Goal: Navigation & Orientation: Find specific page/section

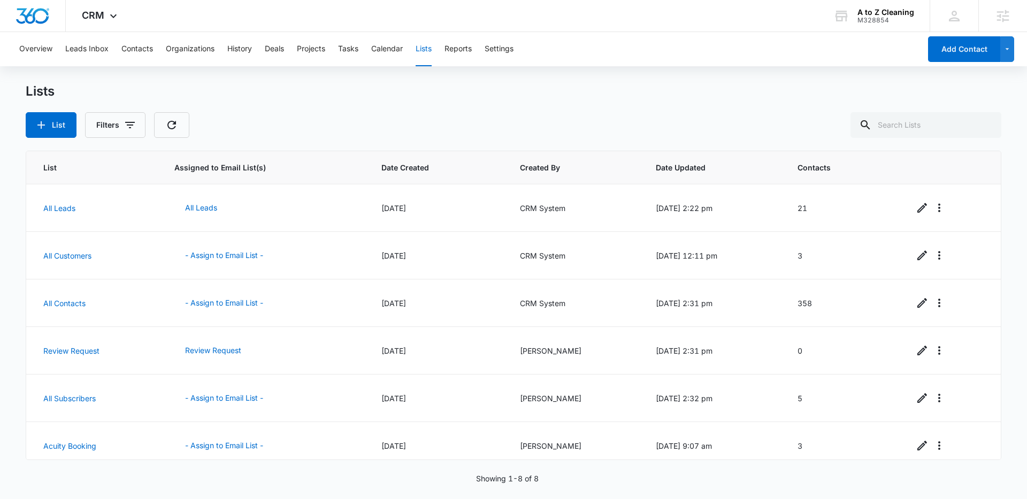
scroll to position [105, 0]
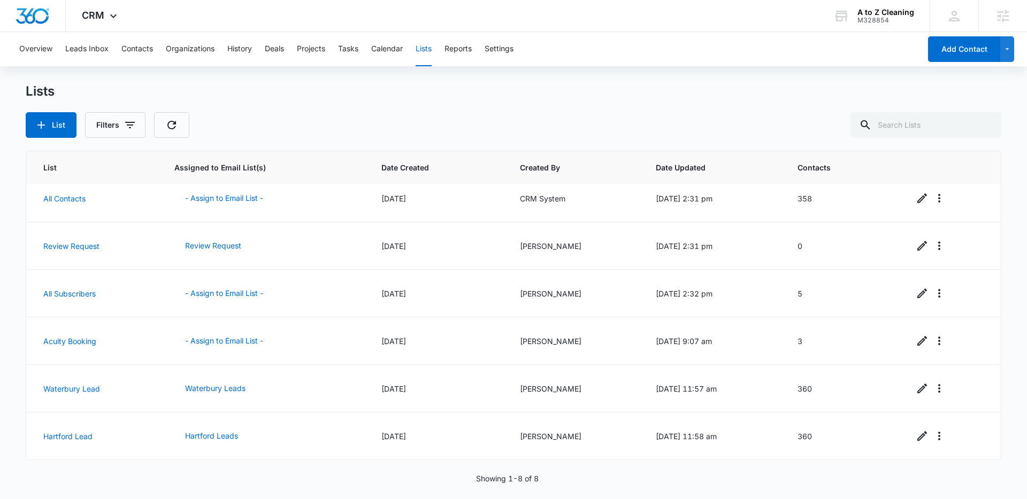
click at [359, 114] on div "List Filters" at bounding box center [513, 125] width 975 height 26
click at [101, 16] on span "CRM" at bounding box center [93, 15] width 22 height 11
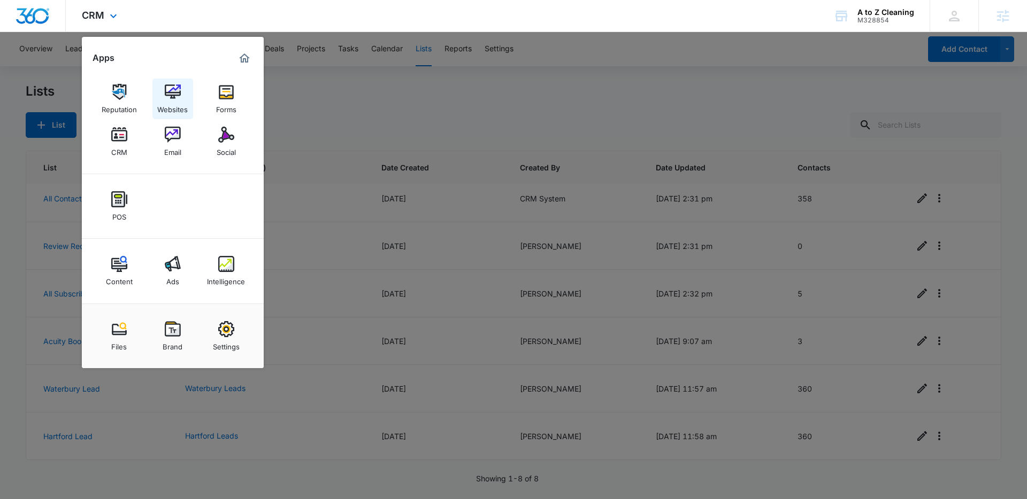
click at [168, 101] on div "Websites" at bounding box center [172, 107] width 30 height 14
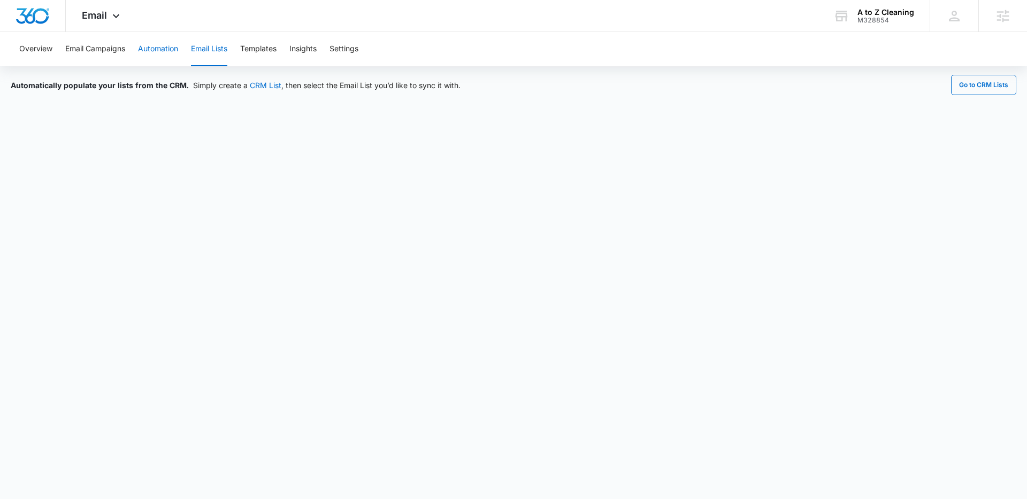
click at [172, 51] on button "Automation" at bounding box center [158, 49] width 40 height 34
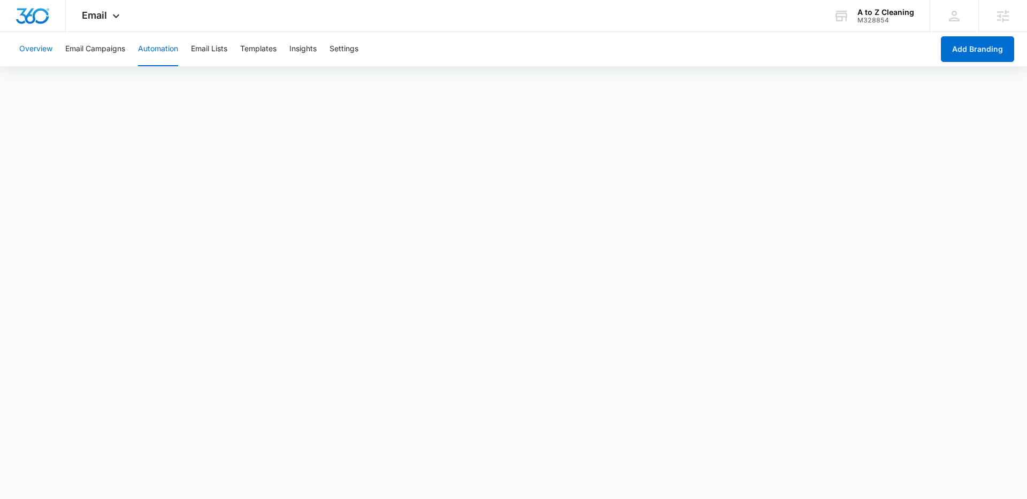
click at [48, 52] on button "Overview" at bounding box center [35, 49] width 33 height 34
click at [166, 48] on button "Automation" at bounding box center [158, 49] width 40 height 34
click at [351, 53] on button "Settings" at bounding box center [343, 49] width 29 height 34
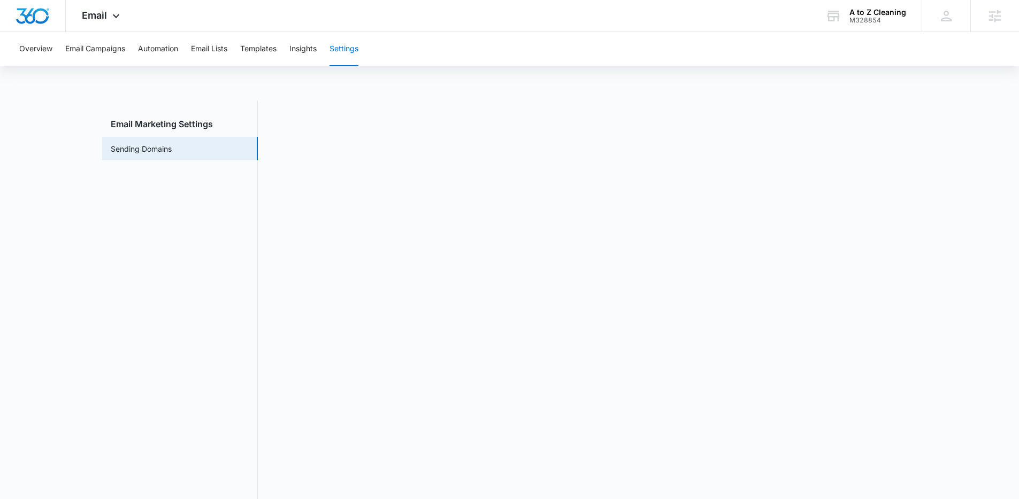
click at [244, 304] on nav "Email Marketing Settings Sending Domains" at bounding box center [180, 306] width 156 height 410
click at [174, 264] on nav "Email Marketing Settings Sending Domains" at bounding box center [180, 306] width 156 height 410
click at [147, 50] on button "Automation" at bounding box center [158, 49] width 40 height 34
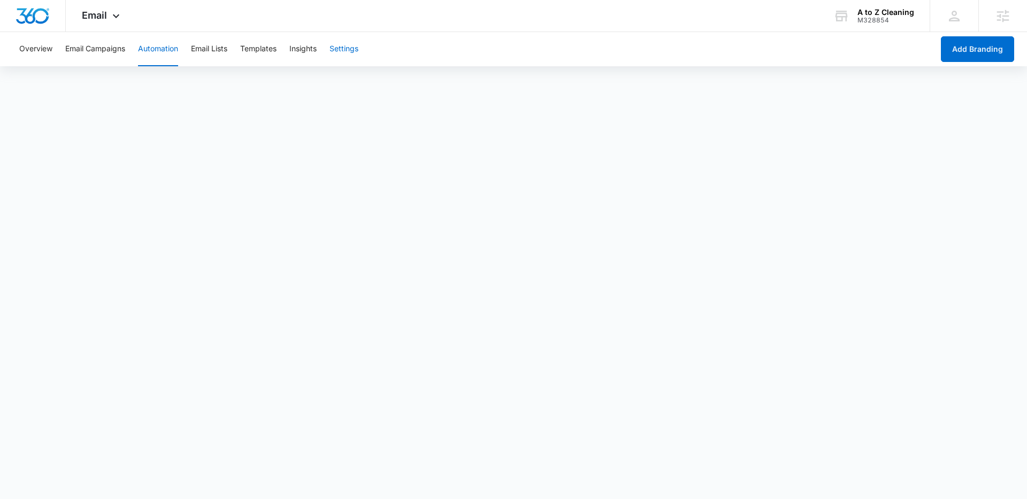
click at [347, 49] on button "Settings" at bounding box center [343, 49] width 29 height 34
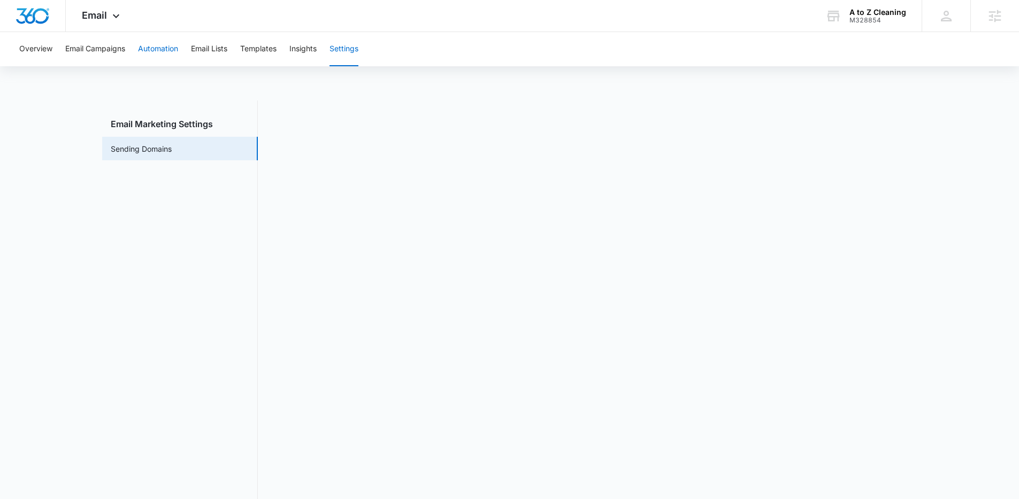
click at [152, 50] on button "Automation" at bounding box center [158, 49] width 40 height 34
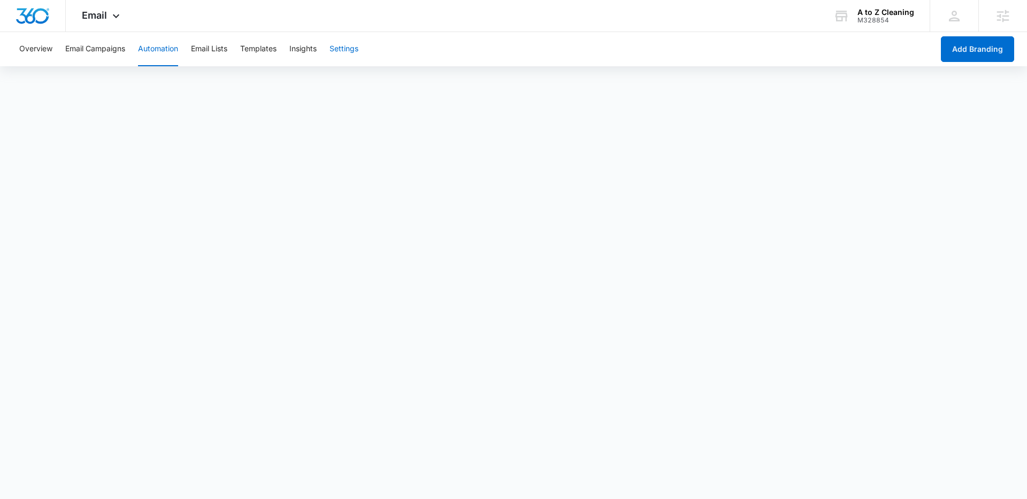
click at [342, 56] on button "Settings" at bounding box center [343, 49] width 29 height 34
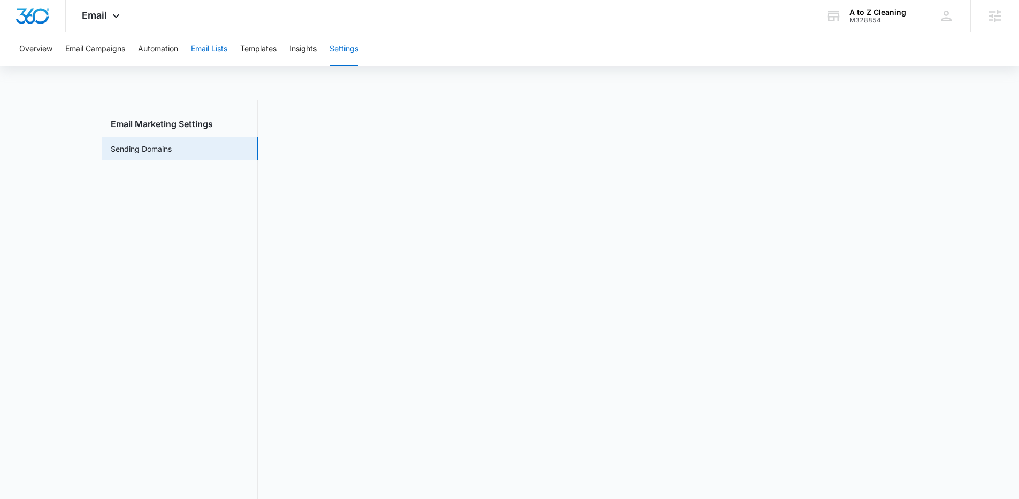
click at [211, 57] on button "Email Lists" at bounding box center [209, 49] width 36 height 34
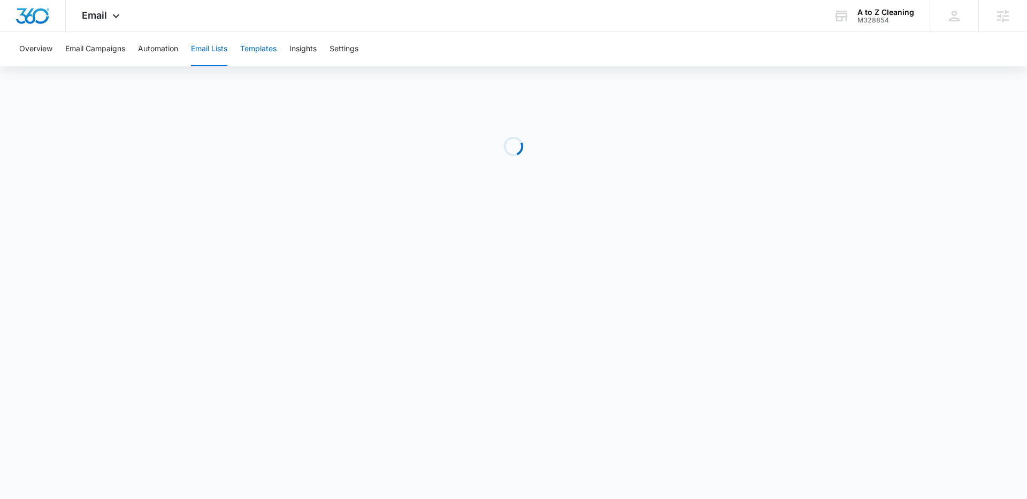
click at [267, 55] on button "Templates" at bounding box center [258, 49] width 36 height 34
click at [342, 49] on button "Settings" at bounding box center [343, 49] width 29 height 34
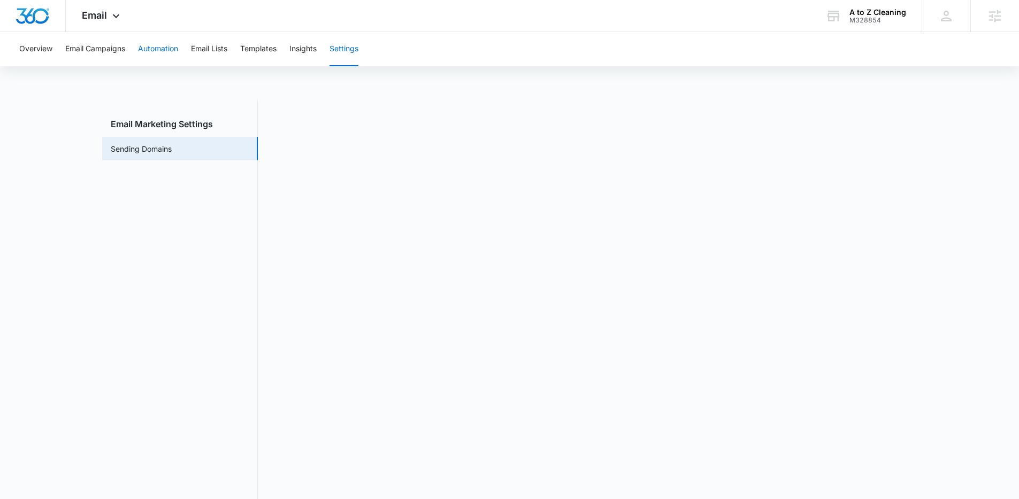
click at [172, 48] on button "Automation" at bounding box center [158, 49] width 40 height 34
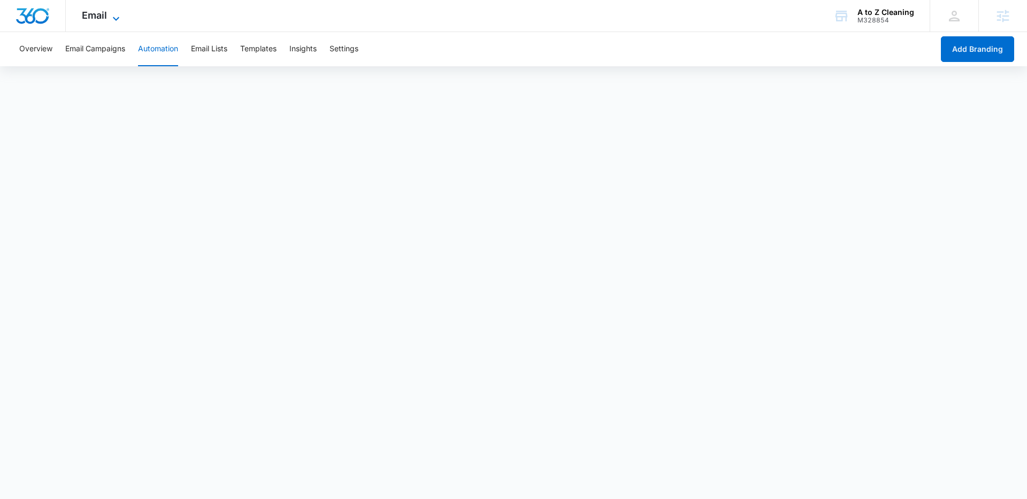
click at [114, 9] on div "Email Apps Reputation Websites Forms CRM Email Social POS Content Ads Intellige…" at bounding box center [102, 16] width 73 height 32
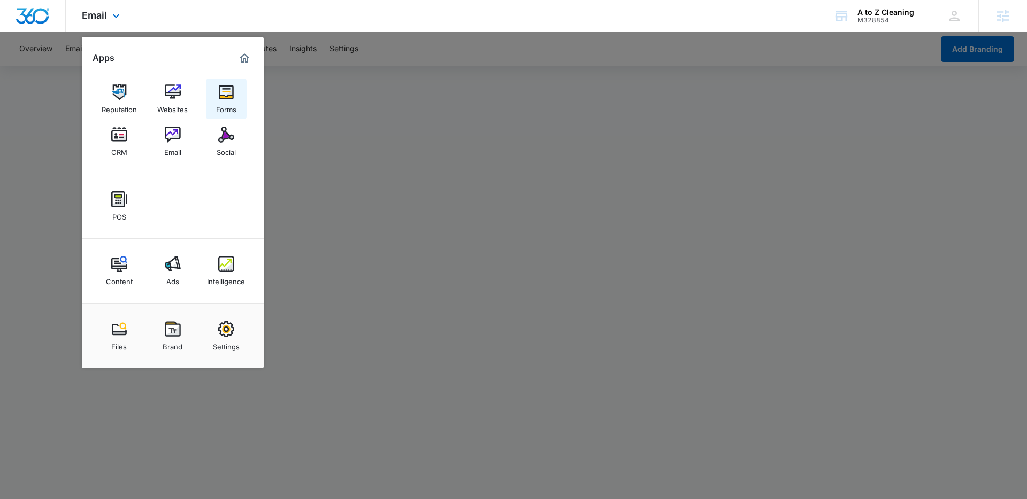
click at [221, 90] on img at bounding box center [226, 92] width 16 height 16
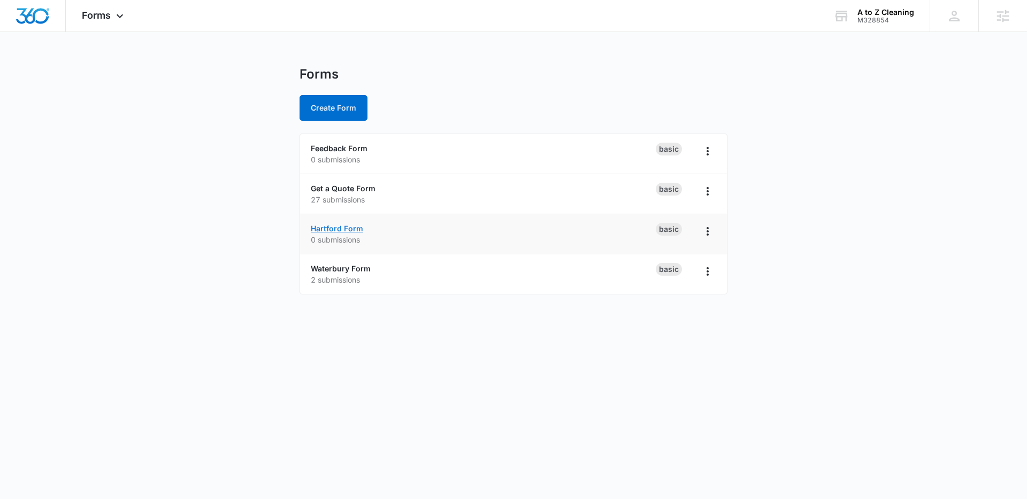
click at [343, 228] on link "Hartford Form" at bounding box center [337, 228] width 52 height 9
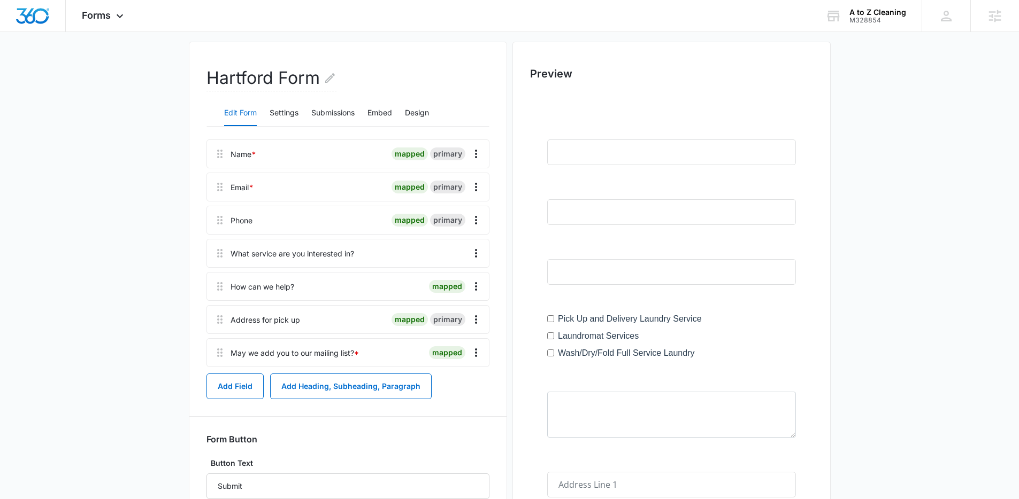
scroll to position [42, 0]
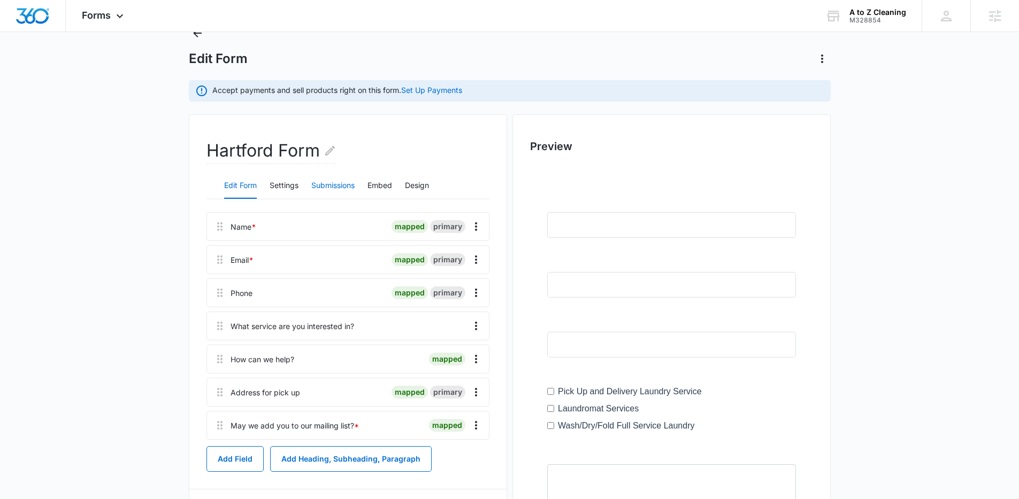
click at [340, 188] on button "Submissions" at bounding box center [332, 186] width 43 height 26
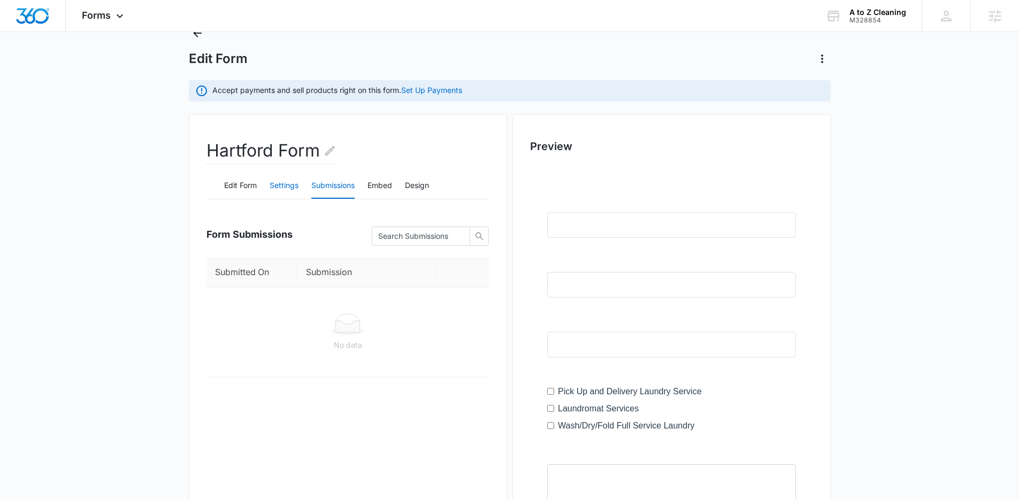
click at [279, 186] on button "Settings" at bounding box center [284, 186] width 29 height 26
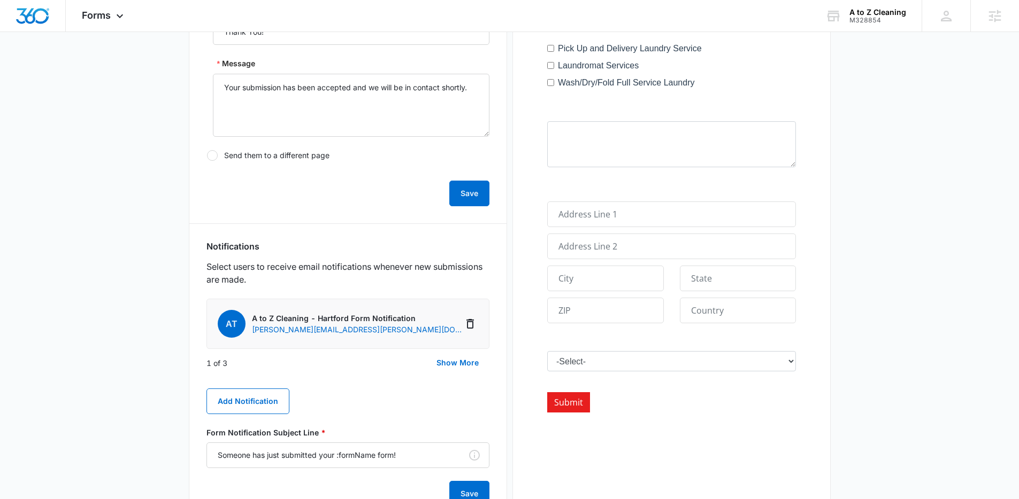
scroll to position [426, 0]
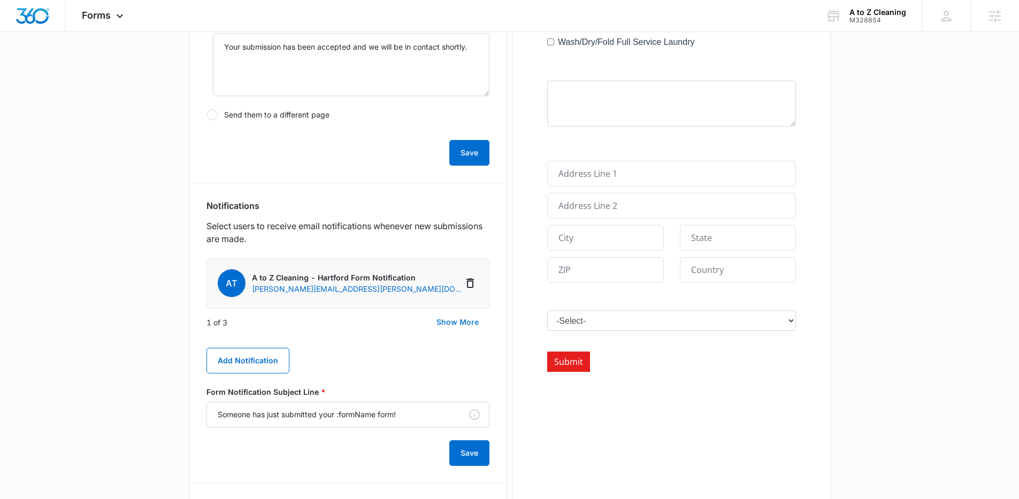
click at [440, 321] on button "Show More" at bounding box center [458, 323] width 64 height 26
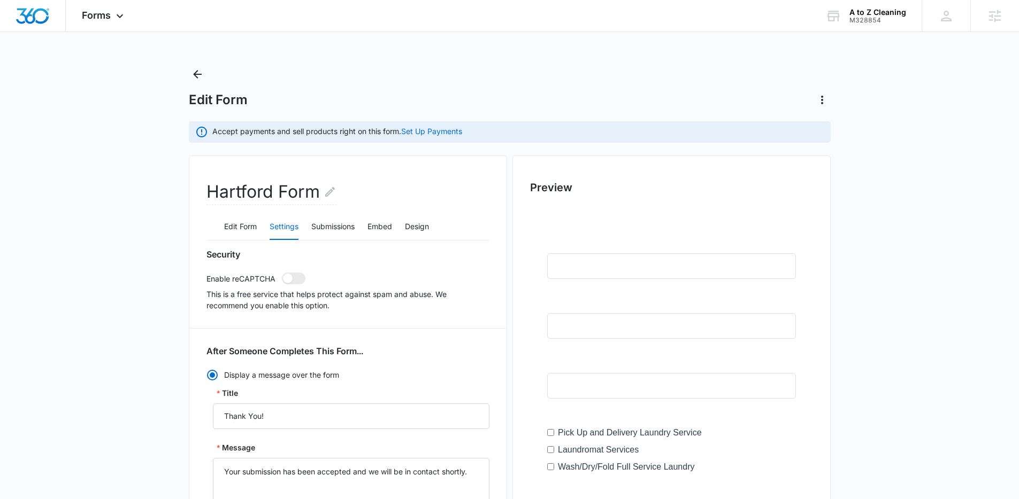
scroll to position [0, 0]
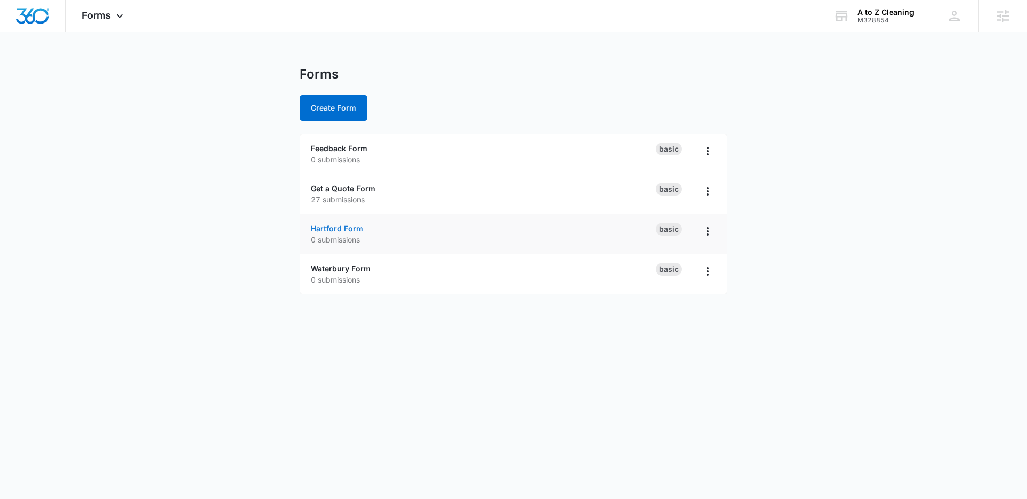
click at [345, 227] on link "Hartford Form" at bounding box center [337, 228] width 52 height 9
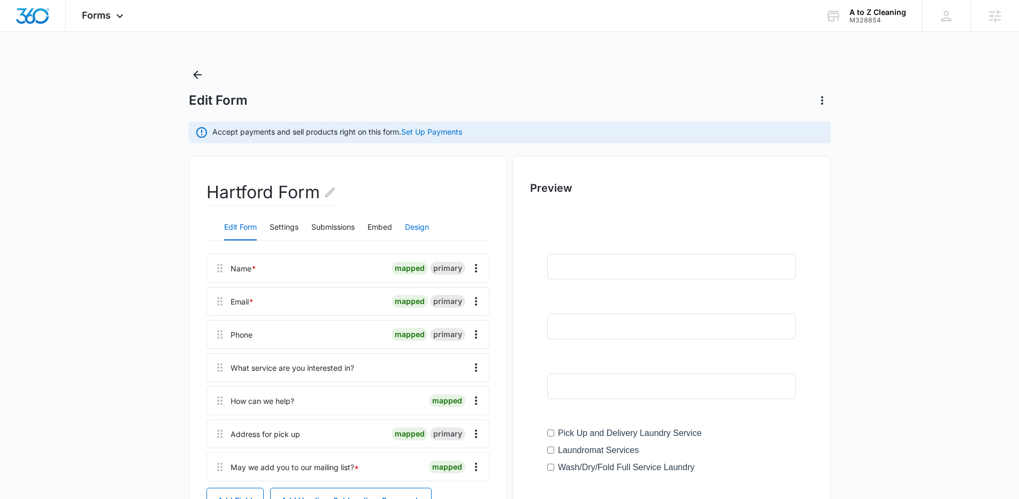
click at [413, 226] on button "Design" at bounding box center [417, 228] width 24 height 26
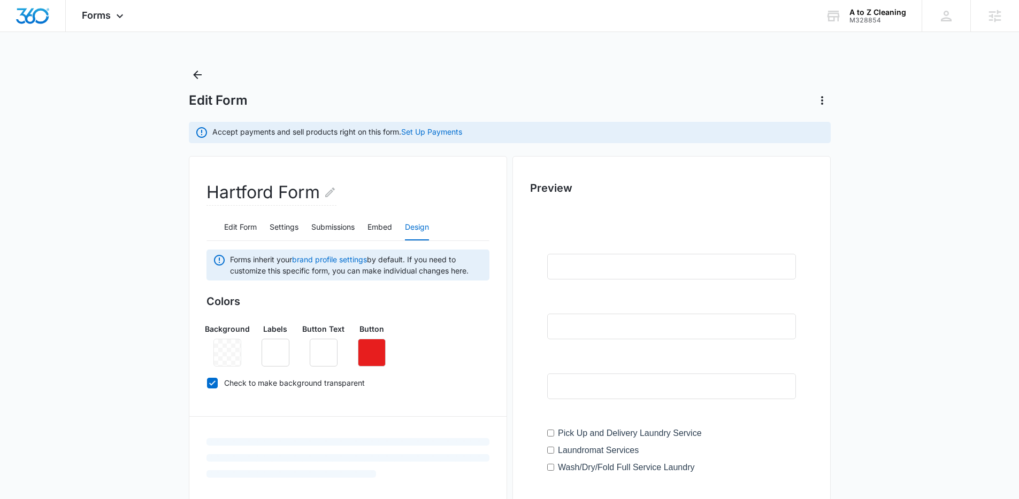
click at [134, 273] on main "Edit Form Accept payments and sell products right on this form. Set Up Payments…" at bounding box center [509, 468] width 1019 height 804
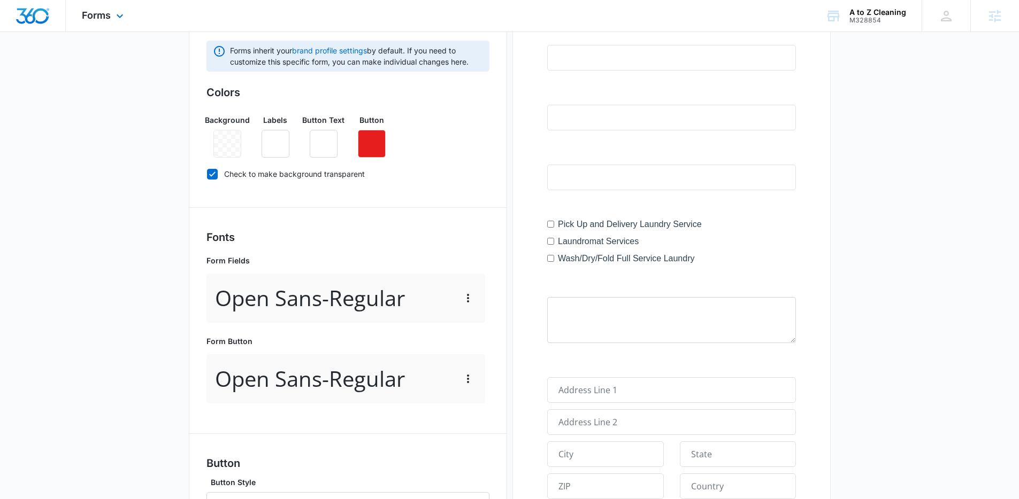
scroll to position [197, 0]
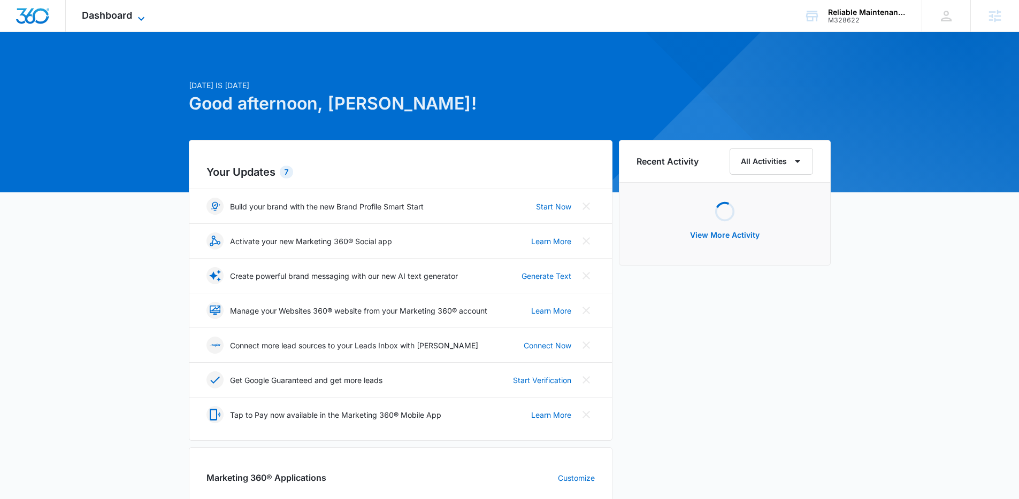
click at [145, 17] on icon at bounding box center [141, 18] width 13 height 13
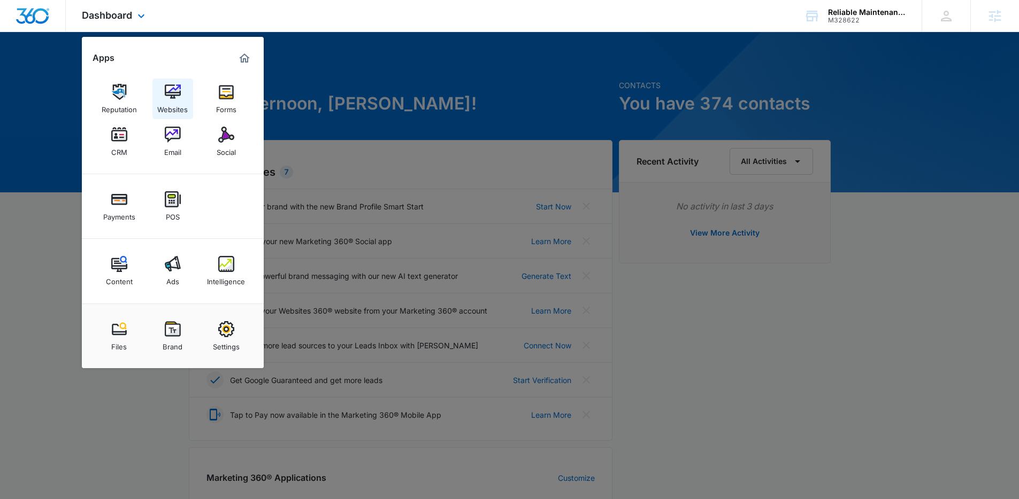
click at [171, 105] on div "Websites" at bounding box center [172, 107] width 30 height 14
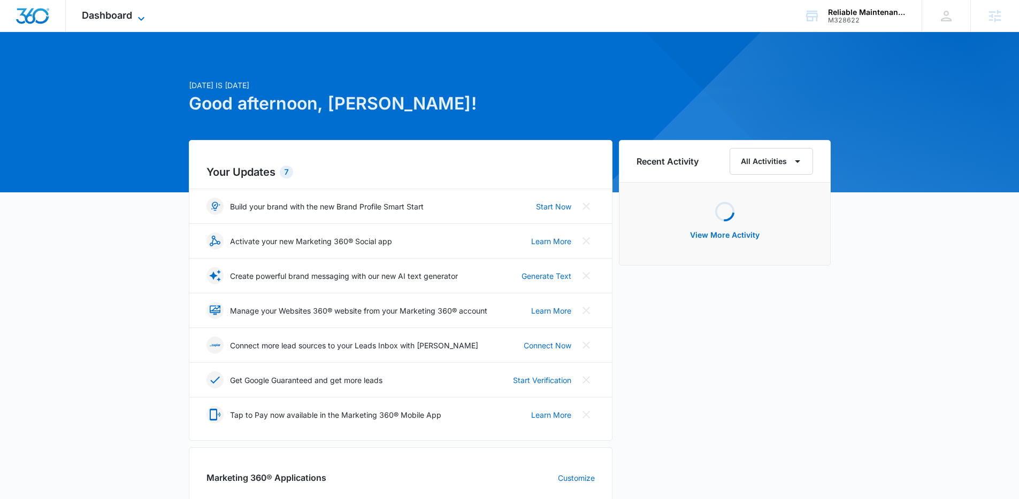
click at [143, 18] on icon at bounding box center [141, 19] width 6 height 4
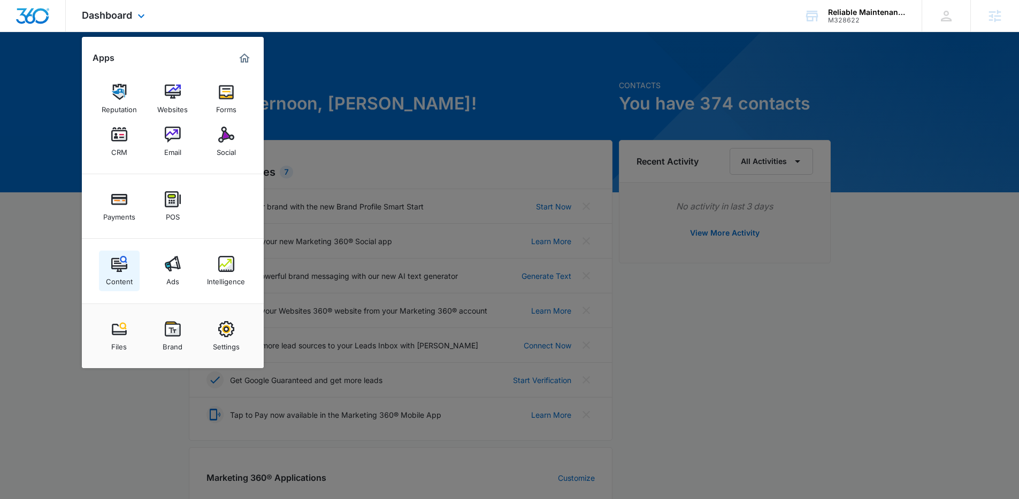
click at [124, 259] on img at bounding box center [119, 264] width 16 height 16
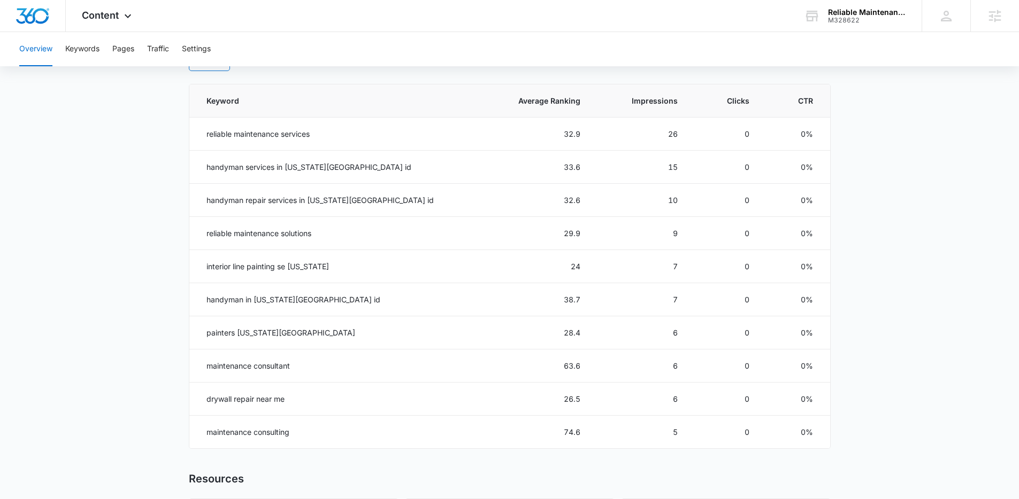
scroll to position [488, 0]
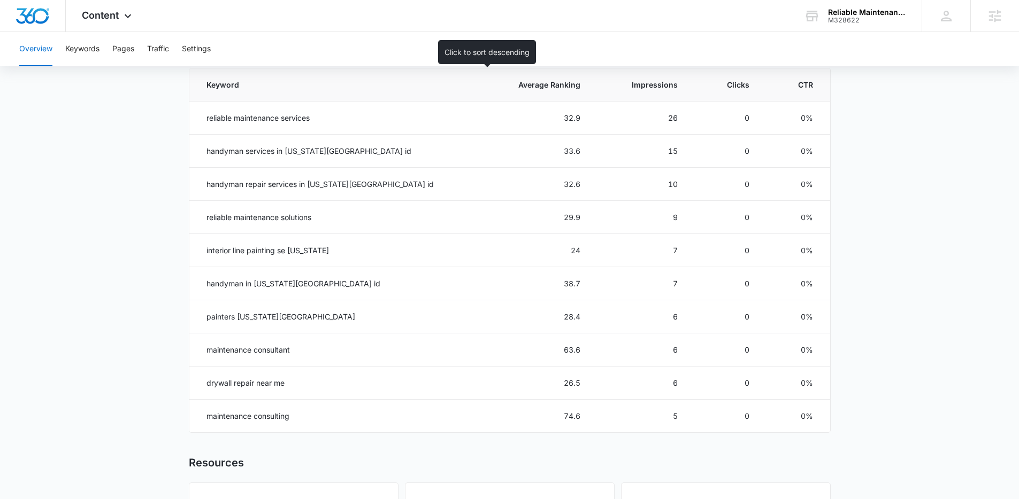
click at [506, 90] on span "Average Ranking" at bounding box center [543, 84] width 74 height 11
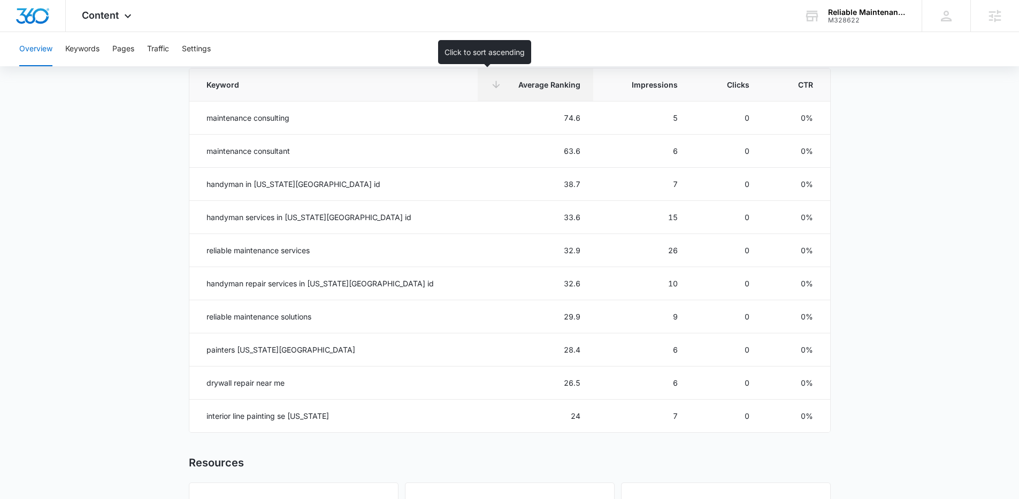
click at [507, 90] on span "Average Ranking" at bounding box center [543, 84] width 74 height 11
